Goal: Check status: Check status

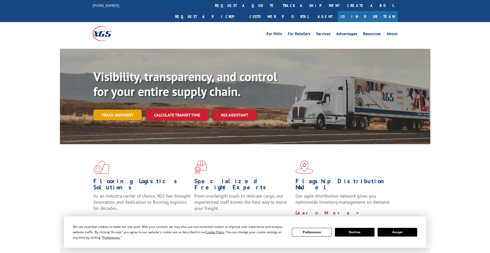
click at [117, 110] on link "Track shipment" at bounding box center [117, 115] width 48 height 11
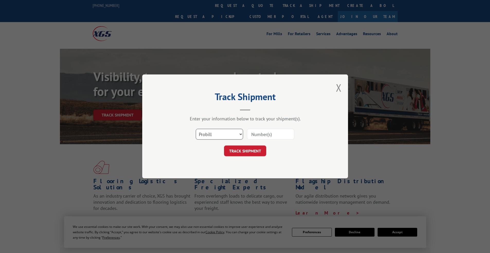
select select "po"
click at [196, 129] on select "Select category... Probill BOL PO" at bounding box center [219, 134] width 47 height 11
click at [264, 134] on input at bounding box center [270, 134] width 47 height 11
type input "297345710"
click at [239, 149] on button "TRACK SHIPMENT" at bounding box center [245, 151] width 42 height 11
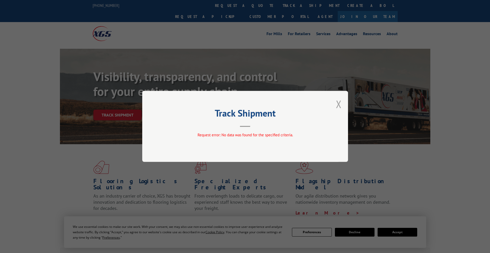
click at [339, 107] on button "Close modal" at bounding box center [339, 104] width 6 height 14
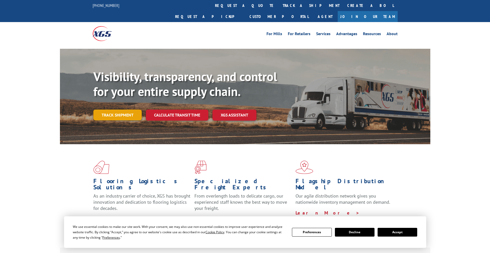
click at [104, 110] on link "Track shipment" at bounding box center [117, 115] width 48 height 11
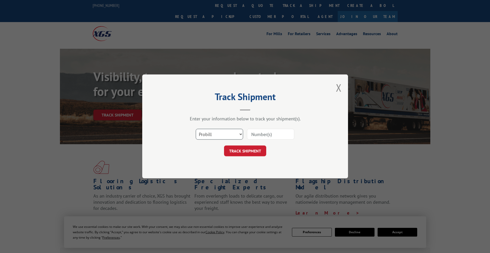
select select "po"
click at [196, 129] on select "Select category... Probill BOL PO" at bounding box center [219, 134] width 47 height 11
click at [255, 135] on input at bounding box center [270, 134] width 47 height 11
type input "297345710"
click at [250, 150] on button "TRACK SHIPMENT" at bounding box center [245, 151] width 42 height 11
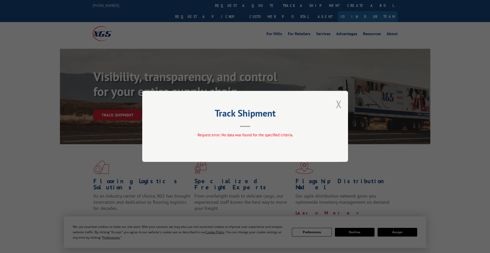
click at [338, 104] on button "Close modal" at bounding box center [339, 104] width 6 height 14
